Goal: Share content

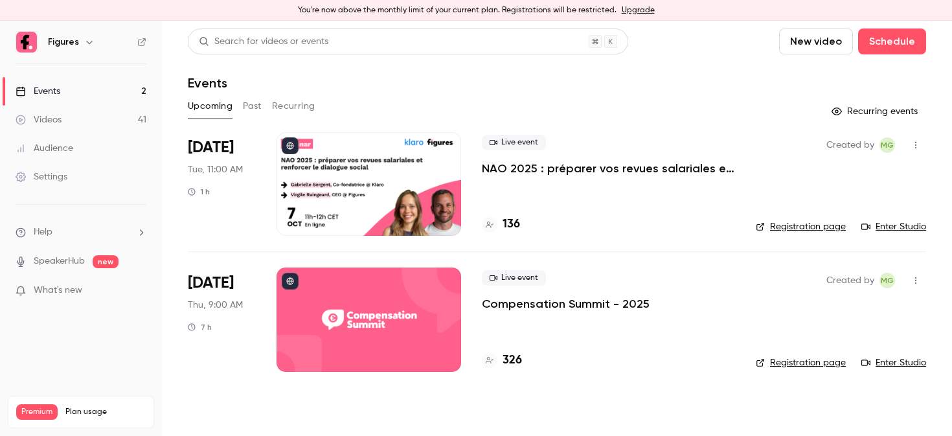
click at [70, 122] on link "Videos 41" at bounding box center [81, 120] width 162 height 28
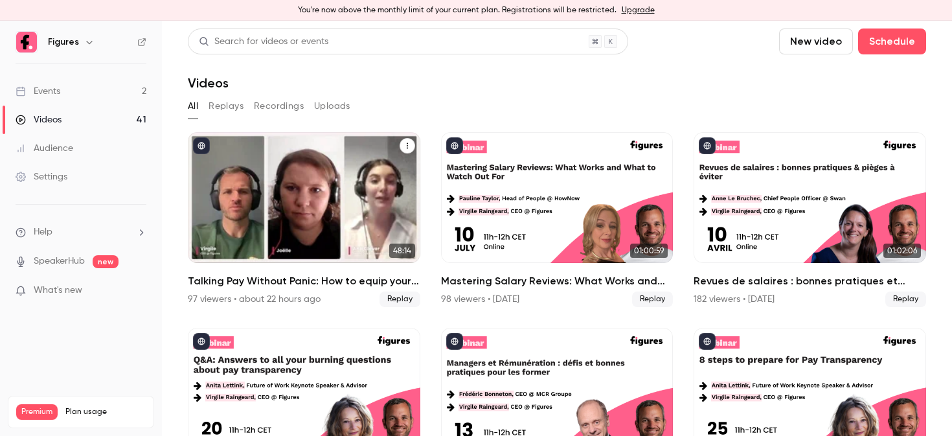
click at [307, 186] on div "Talking Pay Without Panic: How to equip your managers for the transparency shift" at bounding box center [304, 197] width 232 height 131
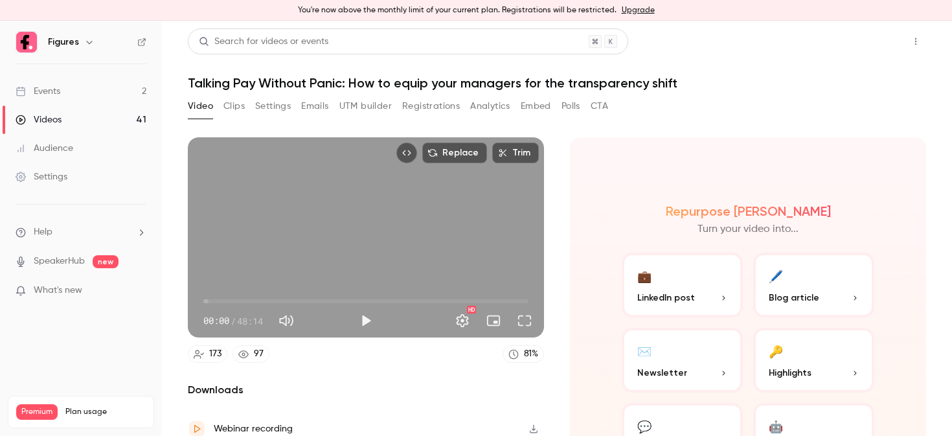
click at [863, 50] on button "Share" at bounding box center [869, 41] width 51 height 26
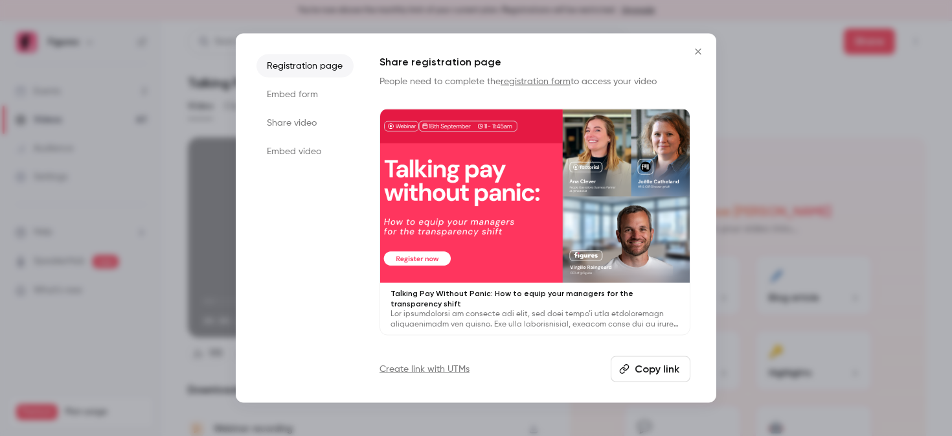
click at [306, 125] on li "Share video" at bounding box center [304, 122] width 97 height 23
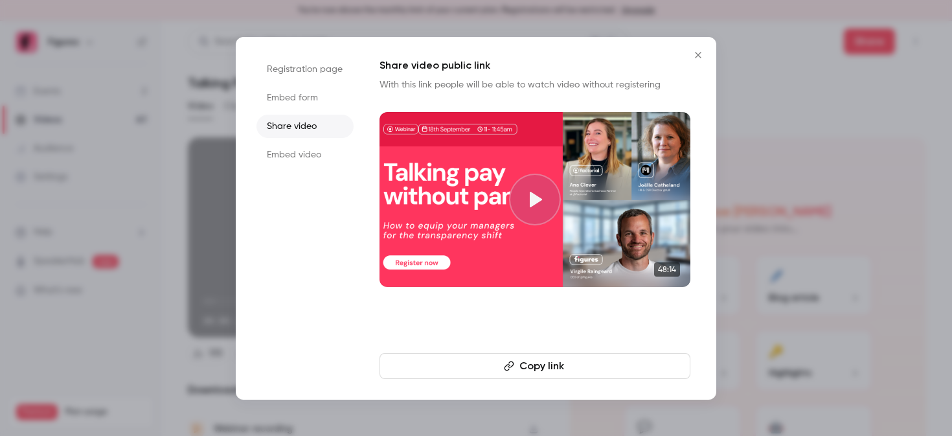
click at [539, 363] on button "Copy link" at bounding box center [534, 366] width 311 height 26
